Goal: Task Accomplishment & Management: Manage account settings

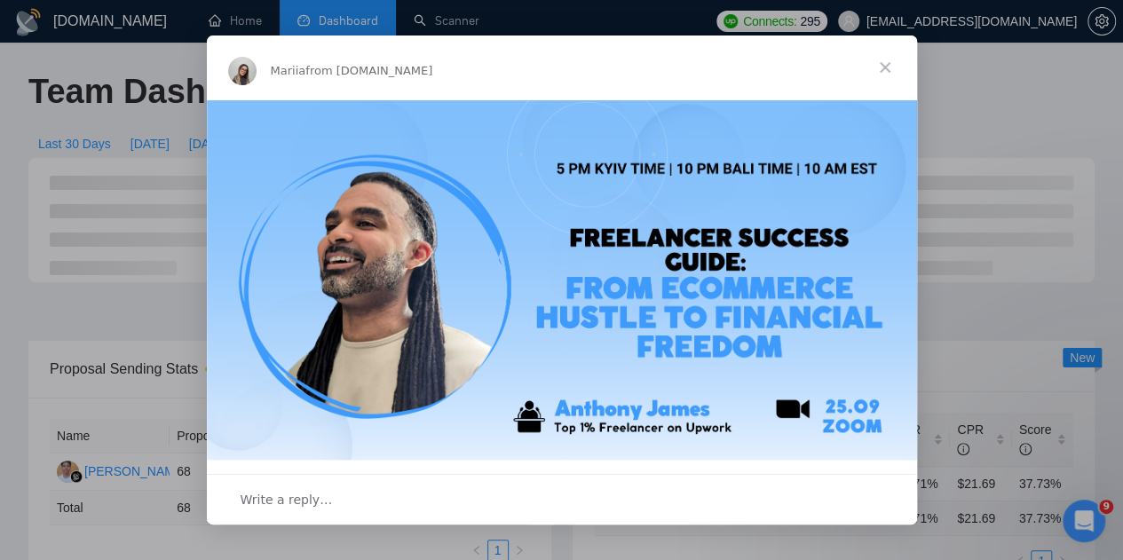
click at [880, 72] on span "Close" at bounding box center [885, 68] width 64 height 64
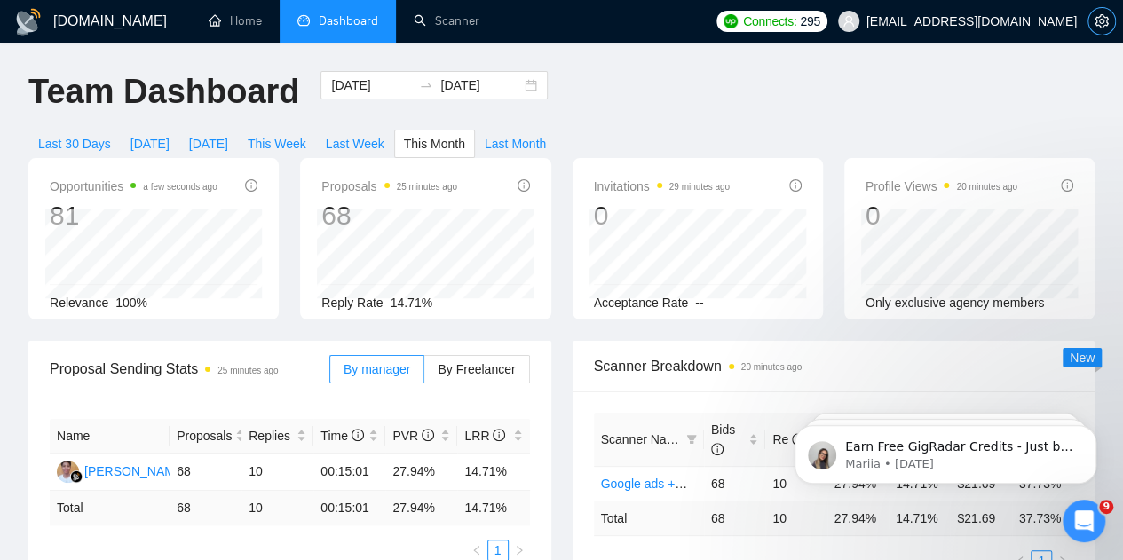
click at [1100, 13] on button "button" at bounding box center [1101, 21] width 28 height 28
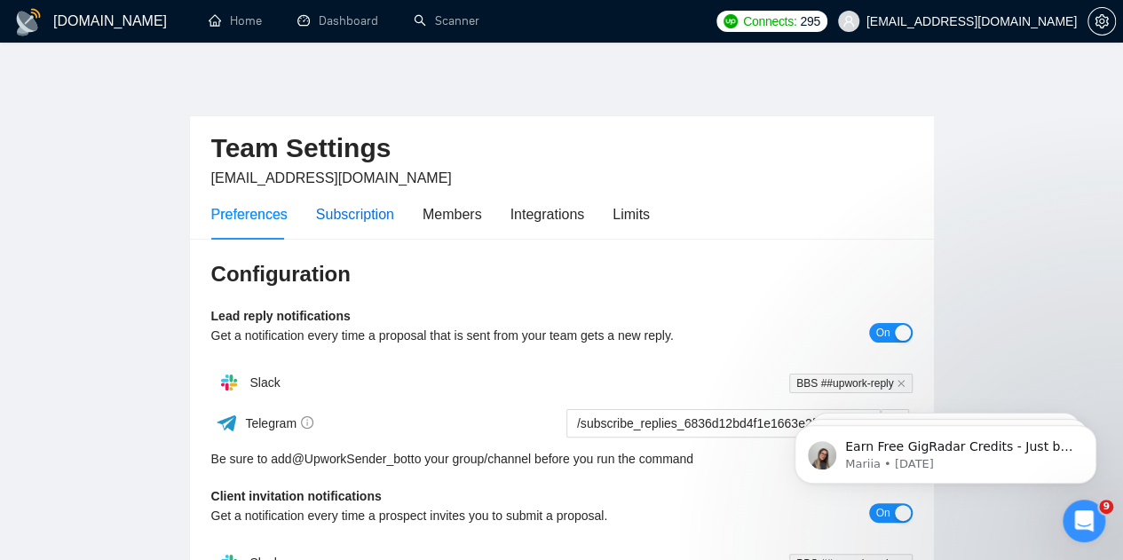
click at [350, 214] on div "Subscription" at bounding box center [355, 214] width 78 height 22
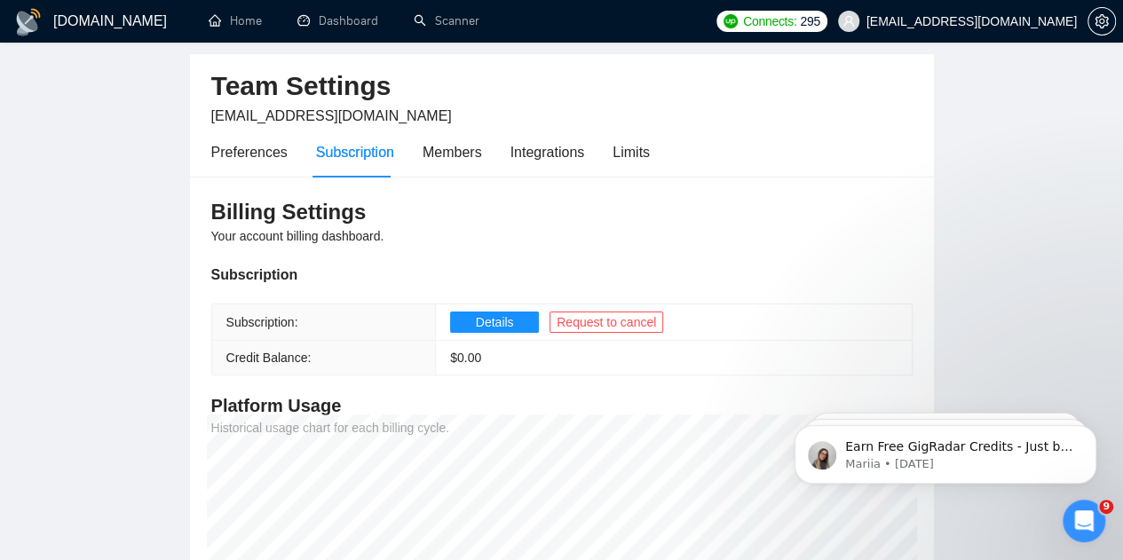
scroll to position [41, 0]
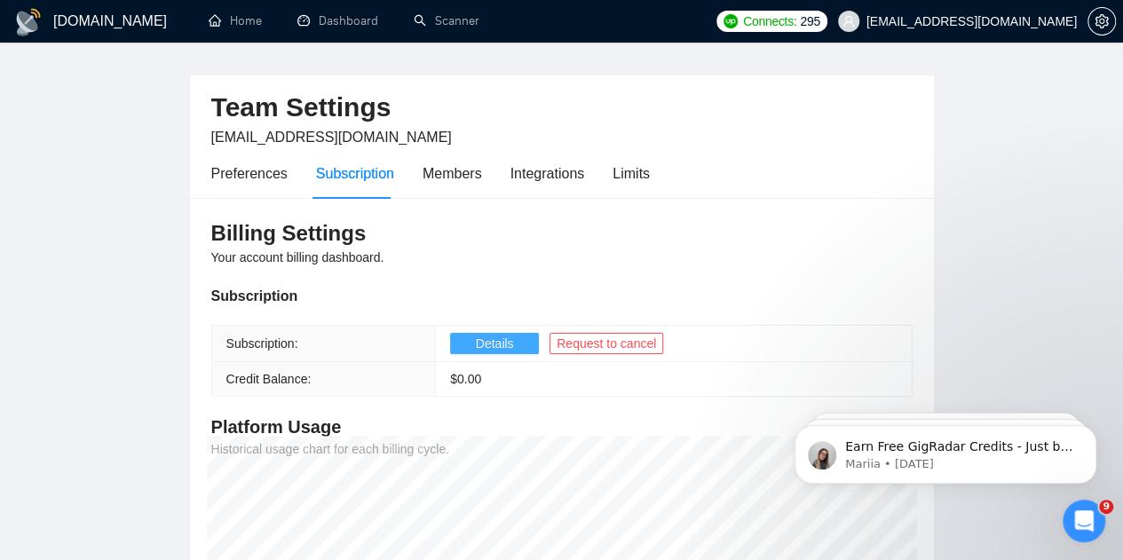
click at [490, 342] on span "Details" at bounding box center [495, 344] width 38 height 20
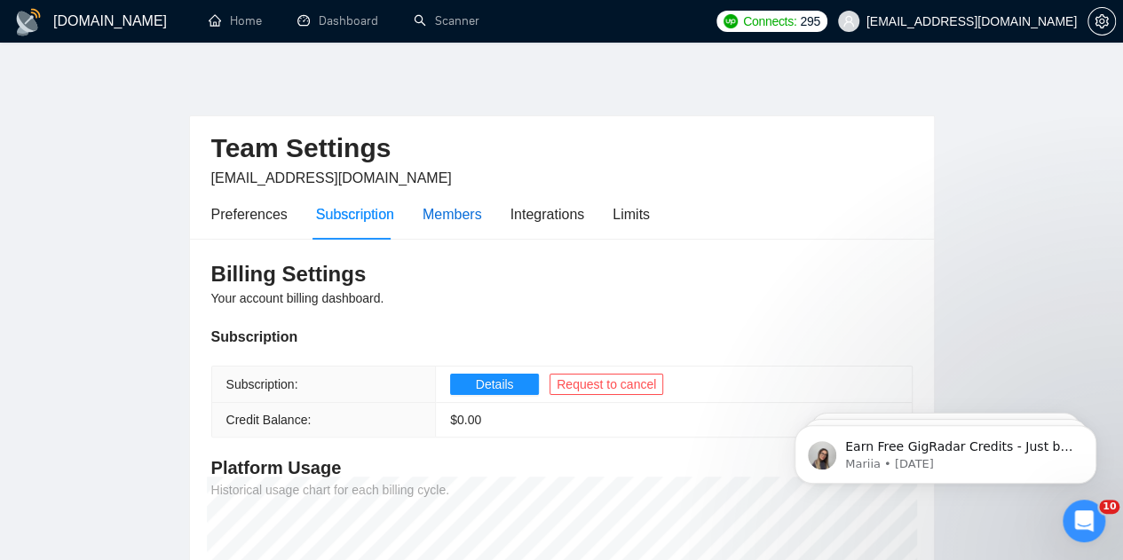
click at [470, 213] on div "Members" at bounding box center [452, 214] width 59 height 22
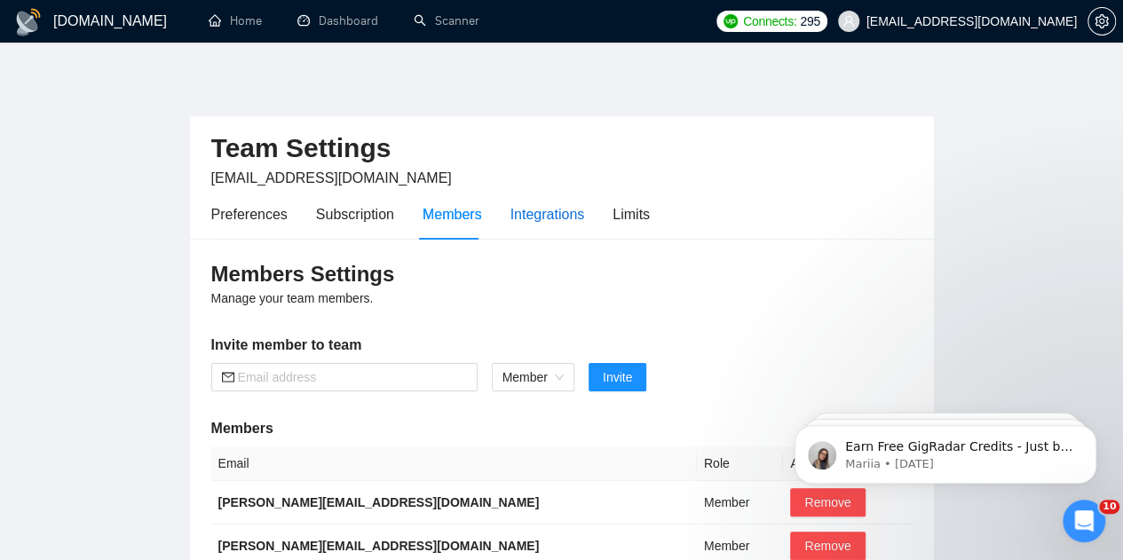
click at [528, 224] on div "Integrations" at bounding box center [547, 214] width 75 height 22
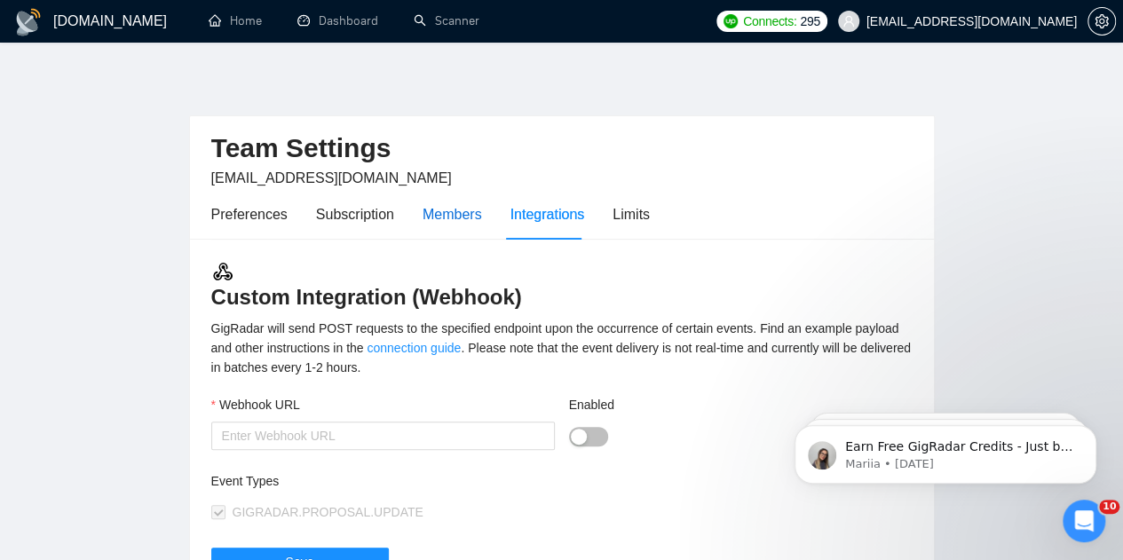
click at [474, 218] on div "Members" at bounding box center [452, 214] width 59 height 22
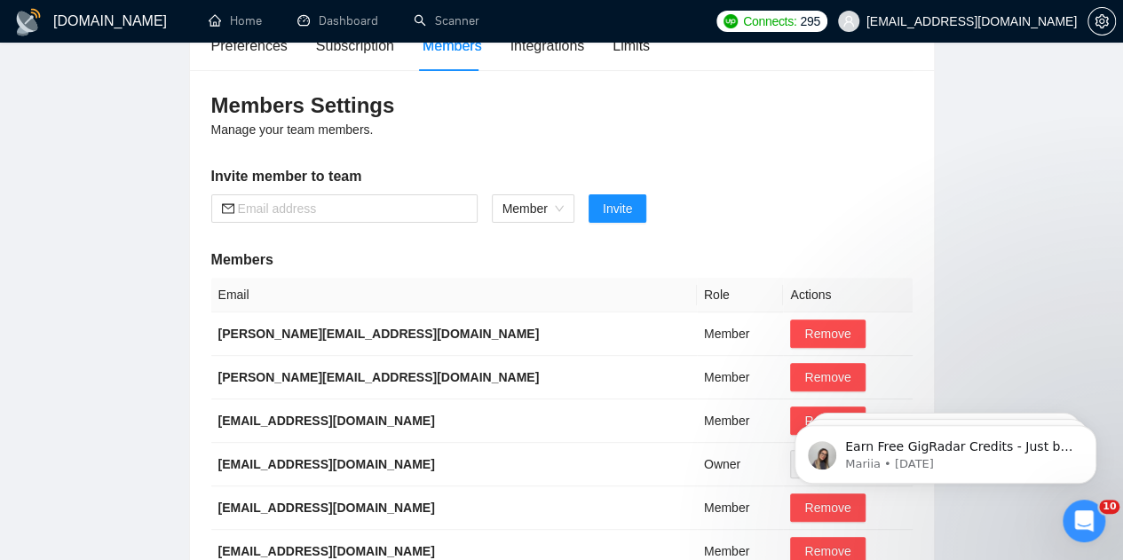
scroll to position [125, 0]
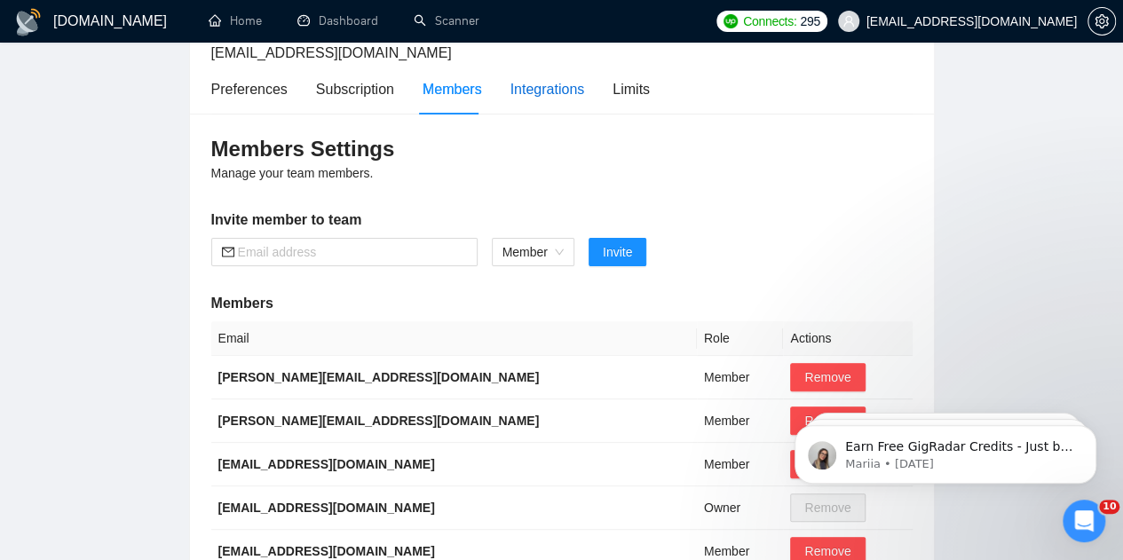
click at [541, 91] on div "Integrations" at bounding box center [547, 89] width 75 height 22
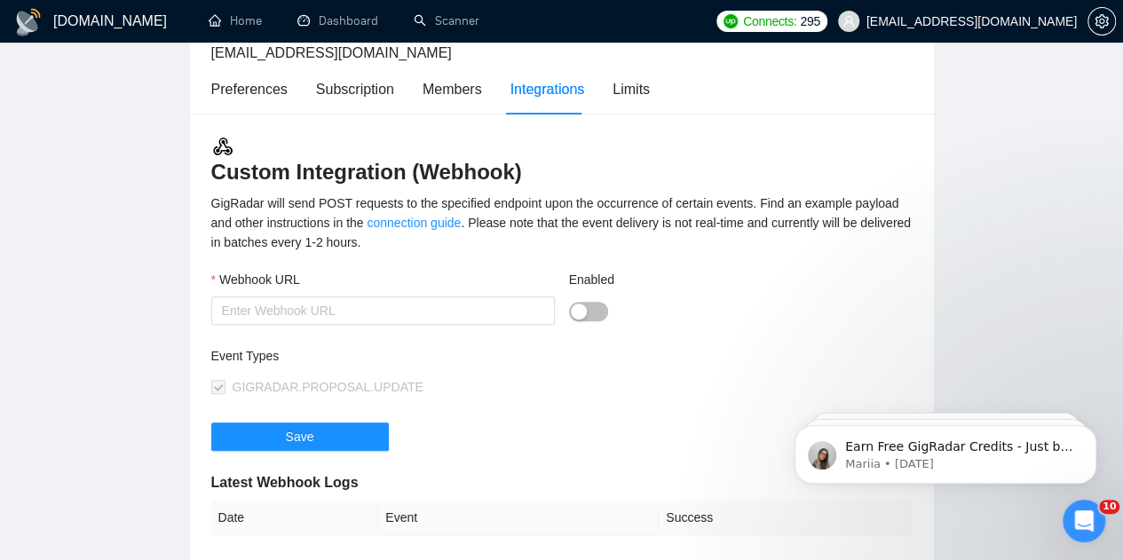
click at [607, 90] on div "Preferences Subscription Members Integrations Limits" at bounding box center [430, 89] width 439 height 51
click at [630, 96] on div "Limits" at bounding box center [631, 89] width 37 height 22
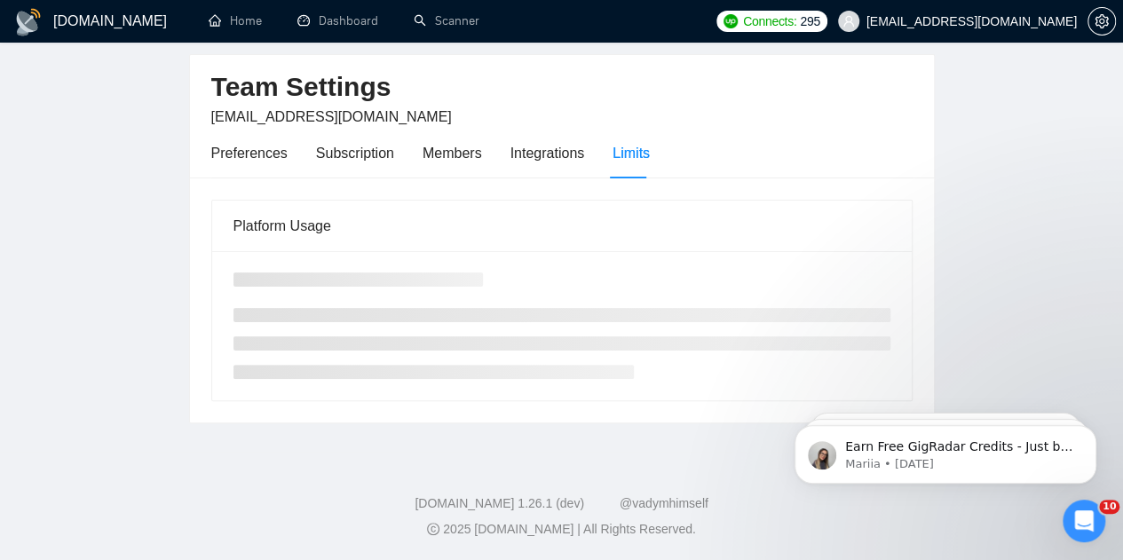
scroll to position [59, 0]
